Goal: Task Accomplishment & Management: Use online tool/utility

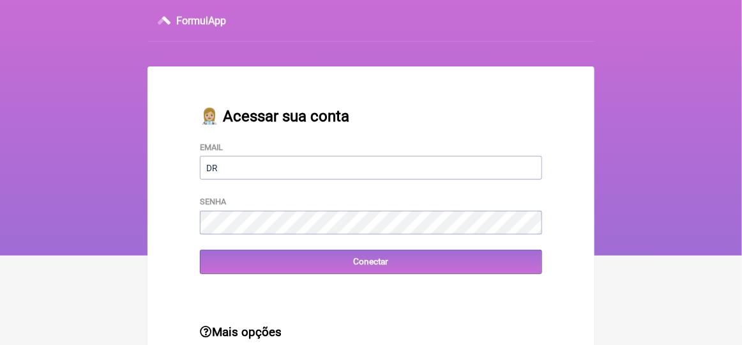
type input "[EMAIL_ADDRESS][DOMAIN_NAME]"
click at [305, 302] on main "👩🏼‍⚕️ Acessar sua conta Email [EMAIL_ADDRESS][DOMAIN_NAME] Senha Conectar Mais …" at bounding box center [371, 242] width 447 height 352
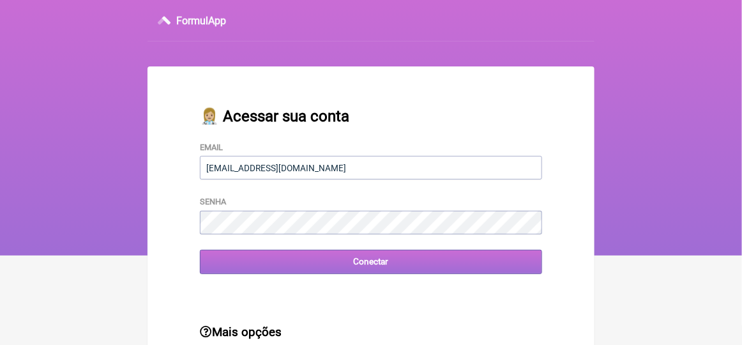
click at [365, 264] on input "Conectar" at bounding box center [371, 262] width 342 height 24
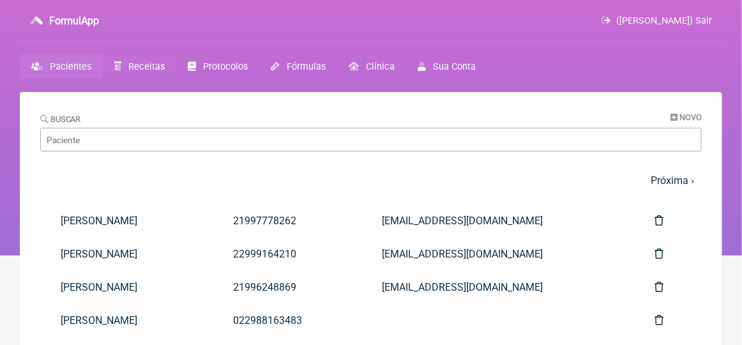
click at [146, 65] on span "Receitas" at bounding box center [146, 66] width 36 height 11
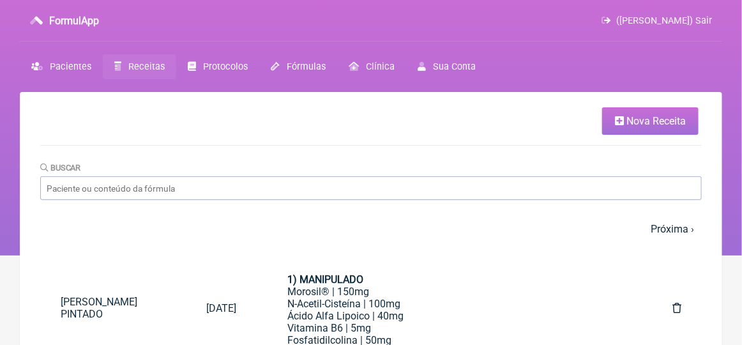
click at [663, 119] on span "Nova Receita" at bounding box center [656, 121] width 59 height 12
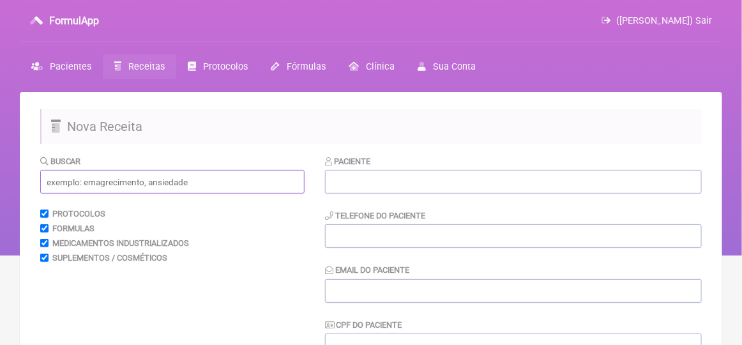
click at [72, 184] on input "text" at bounding box center [172, 182] width 264 height 24
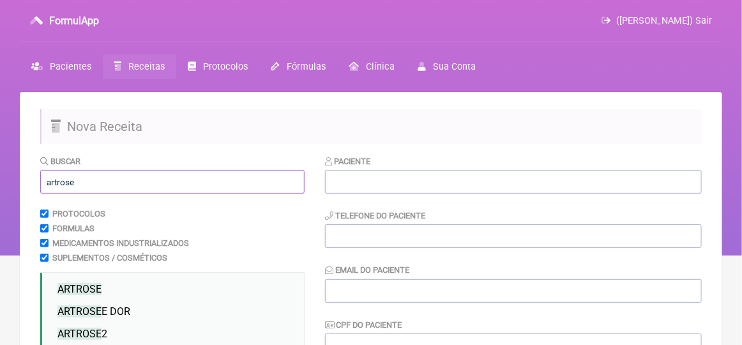
scroll to position [128, 0]
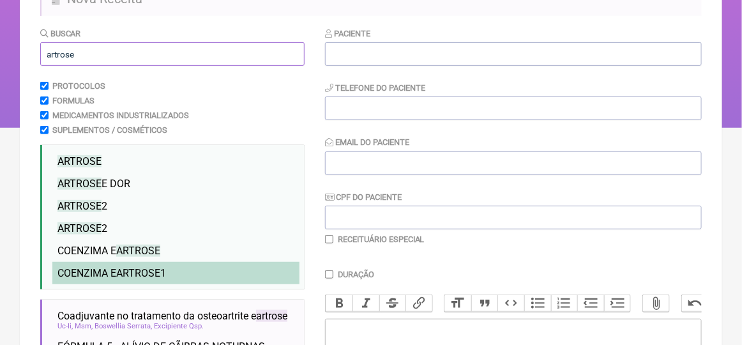
type input "artrose"
click at [137, 276] on span "ARTROSE" at bounding box center [138, 273] width 44 height 12
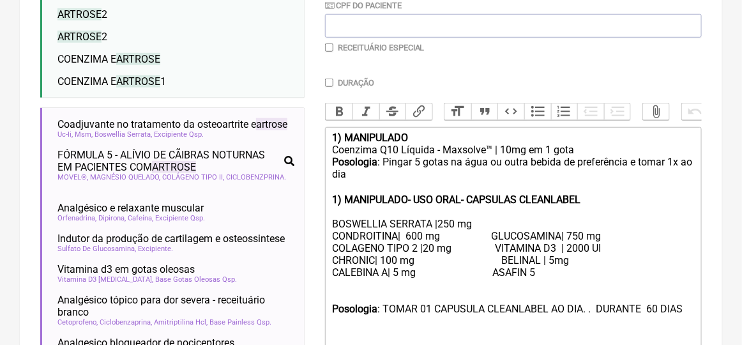
scroll to position [383, 0]
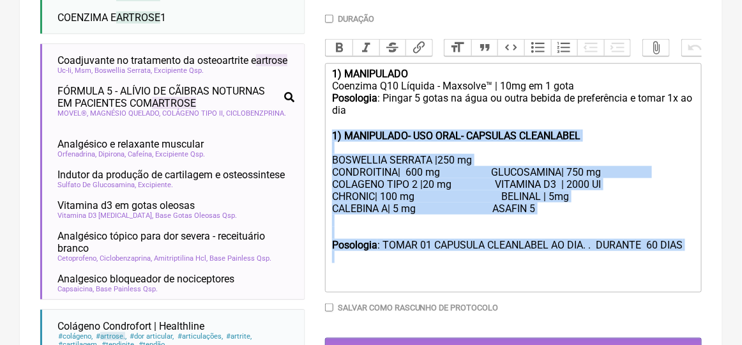
drag, startPoint x: 330, startPoint y: 146, endPoint x: 363, endPoint y: 280, distance: 137.6
click at [363, 280] on trix-editor "1) MANIPULADO Coenzima Q10 Líquida - Maxsolve™ | 10mg em 1 gota Posologia : Pin…" at bounding box center [513, 177] width 377 height 229
type trix-editor "<div><strong>1) MANIPULADO</strong></div><div>Coenzima Q10 Líquida - Maxsolve™ …"
copy trix-editor "1) MANIPULADO- USO ORAL- CAPSULAS CLEANLABEL BOSWELLIA SERRATA |250 mg CONDROIT…"
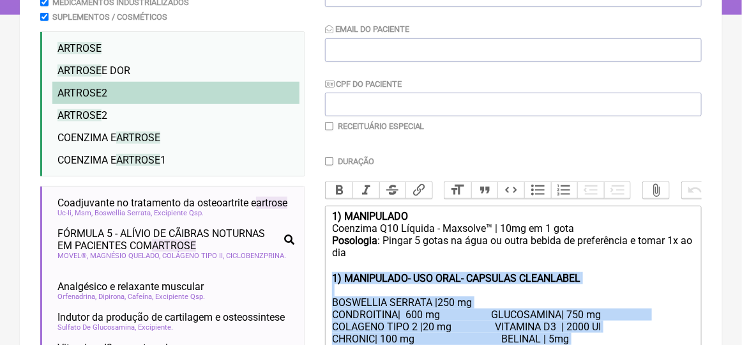
scroll to position [49, 0]
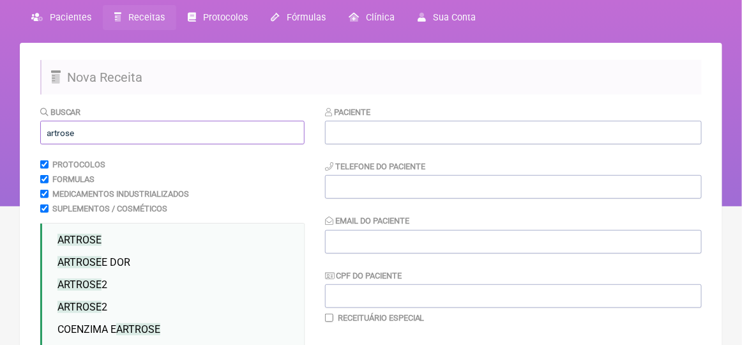
click at [94, 135] on input "artrose" at bounding box center [172, 133] width 264 height 24
type input "a"
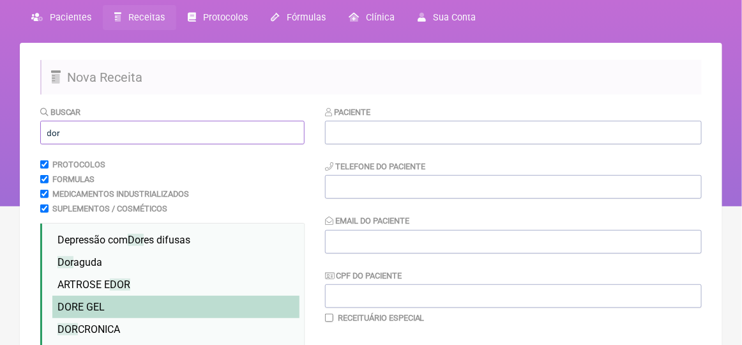
type input "dor"
click at [99, 305] on span "DOR E GEL" at bounding box center [80, 307] width 47 height 12
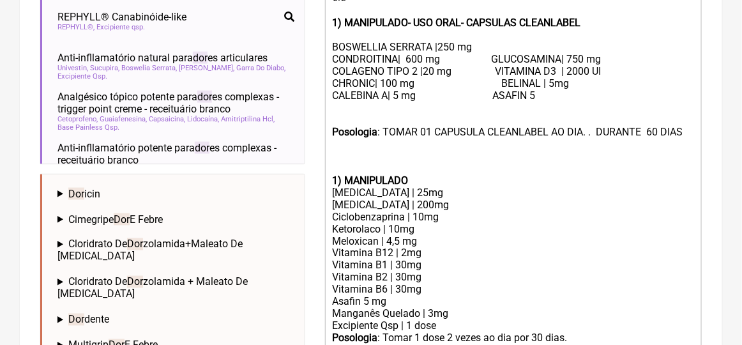
scroll to position [715, 0]
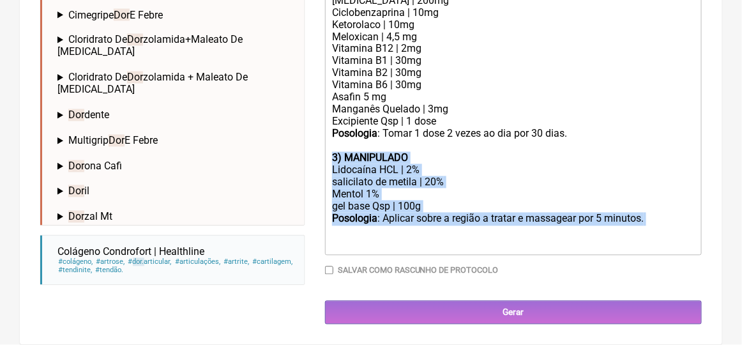
drag, startPoint x: 330, startPoint y: 158, endPoint x: 348, endPoint y: 235, distance: 79.3
click at [348, 235] on trix-editor "1) MANIPULADO Coenzima Q10 Líquida - Maxsolve™ | 10mg em 1 gota Posologia : Pin…" at bounding box center [513, 1] width 377 height 510
type trix-editor "<div><strong>1) MANIPULADO</strong></div><div>Coenzima Q10 Líquida - Maxsolve™ …"
copy trix-editor "3) MANIPULADO Lidocaína HCL | 2% salicilato de metila | 20% Mentol 1% gel base …"
